Goal: Download file/media

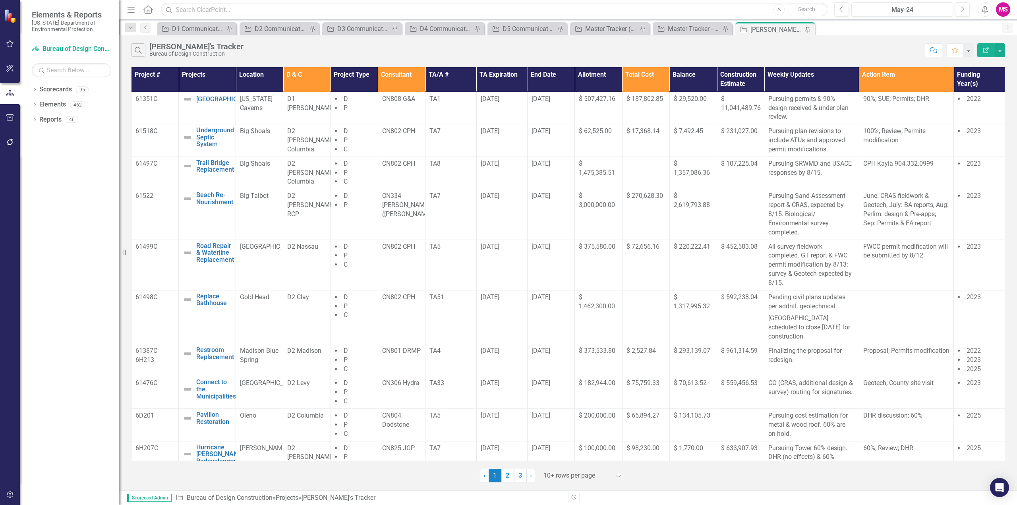
click at [135, 10] on icon "Menu" at bounding box center [131, 9] width 10 height 8
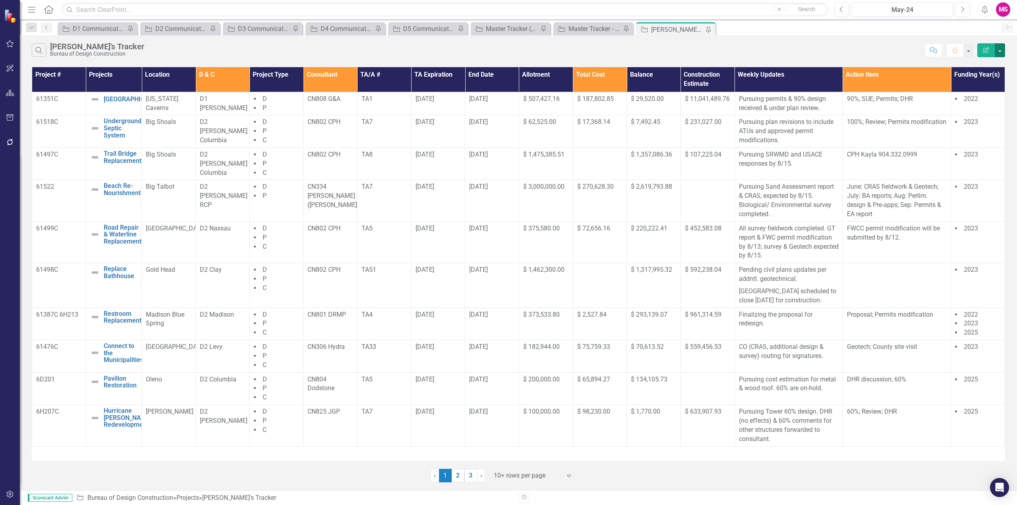
click at [997, 46] on button "button" at bounding box center [1000, 50] width 10 height 14
click at [978, 82] on link "PDF Export to PDF" at bounding box center [973, 80] width 63 height 15
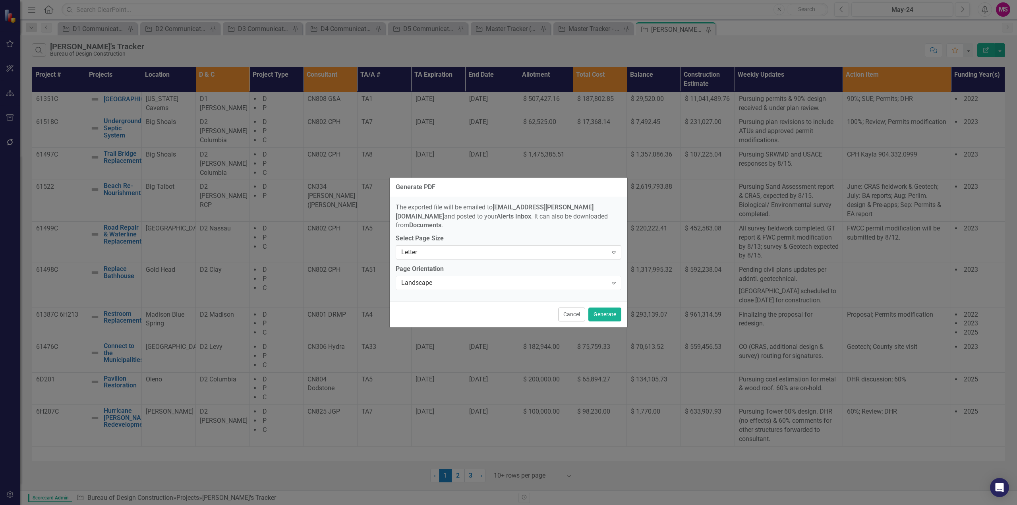
click at [454, 248] on div "Letter" at bounding box center [504, 252] width 206 height 9
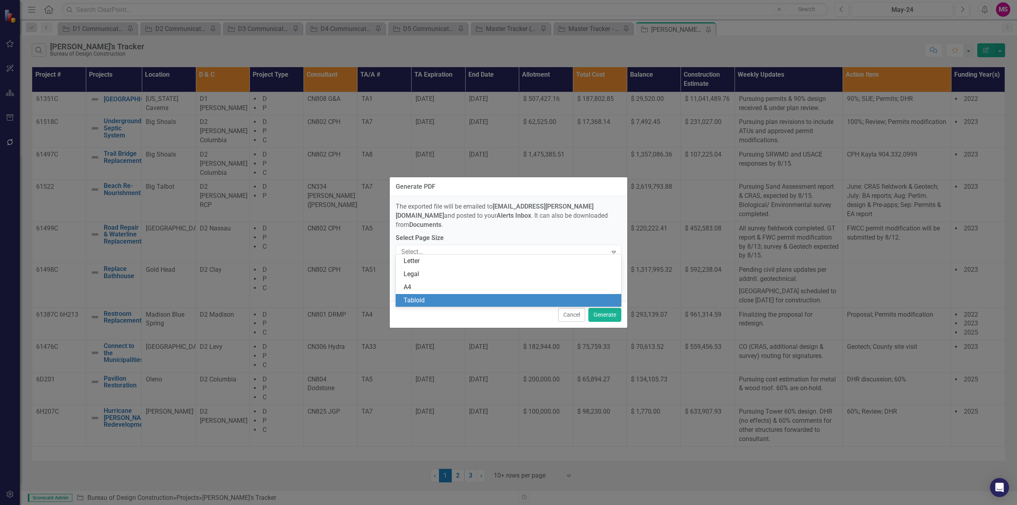
click at [415, 301] on div "Tabloid" at bounding box center [510, 300] width 213 height 9
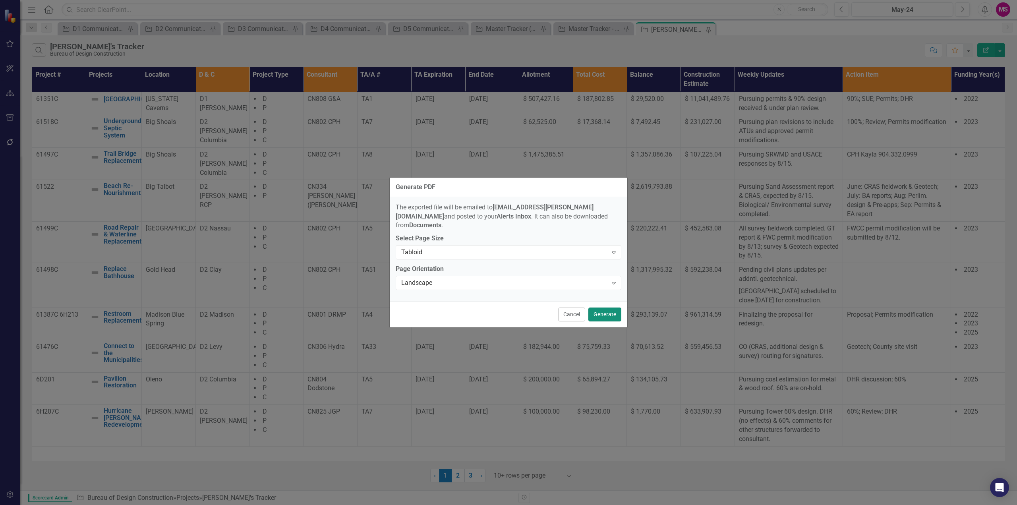
click at [597, 312] on button "Generate" at bounding box center [604, 314] width 33 height 14
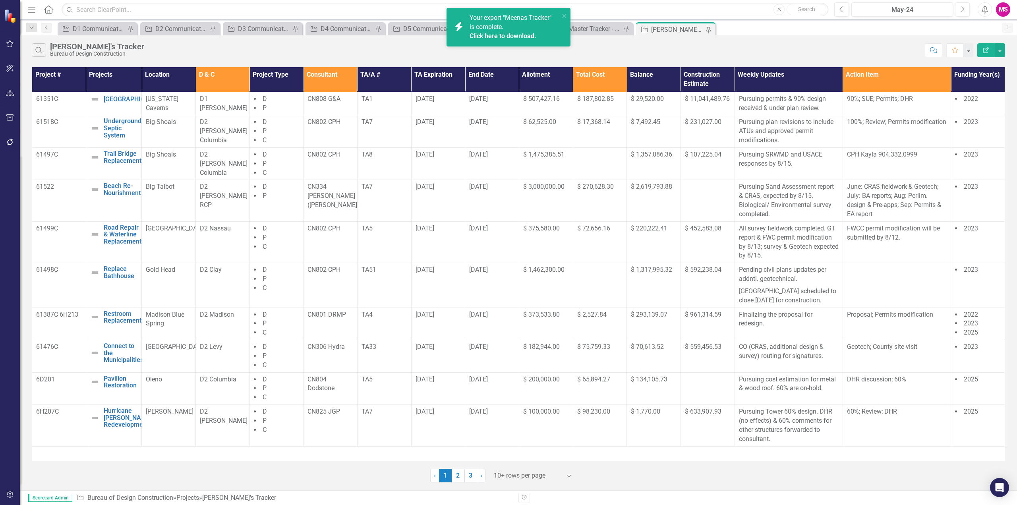
click at [496, 35] on link "Click here to download." at bounding box center [502, 36] width 67 height 8
click at [317, 74] on th "Consultant" at bounding box center [330, 79] width 54 height 25
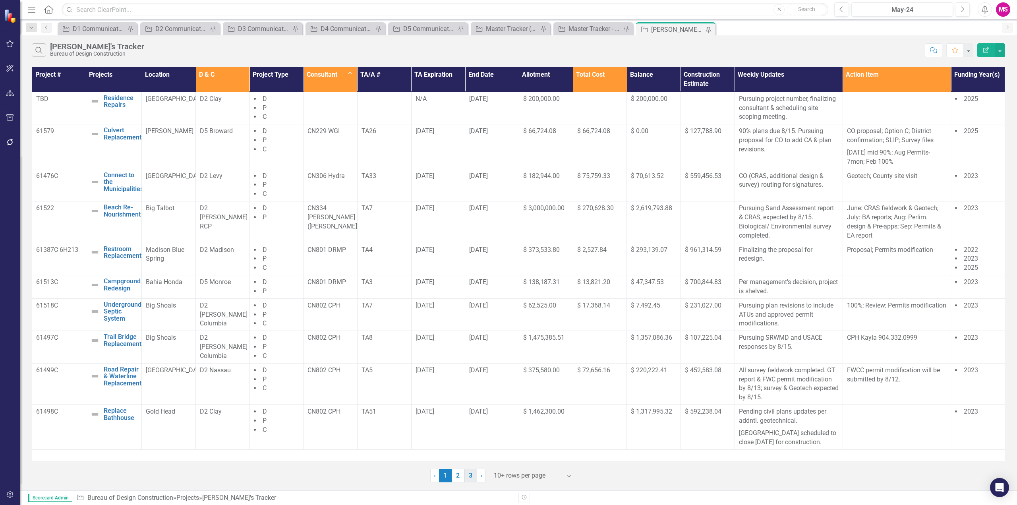
click at [473, 474] on link "3" at bounding box center [470, 476] width 13 height 14
